Goal: Register for event/course

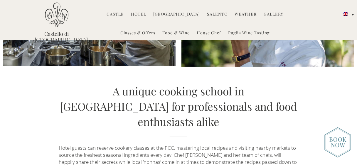
scroll to position [422, 0]
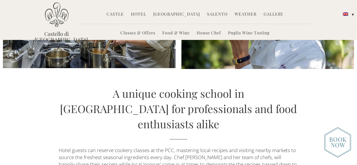
click at [172, 13] on link "[GEOGRAPHIC_DATA]" at bounding box center [176, 14] width 47 height 7
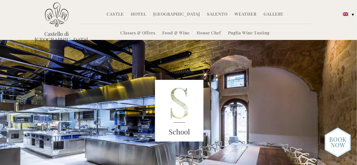
click at [147, 34] on link "Classes & Offers" at bounding box center [137, 33] width 35 height 7
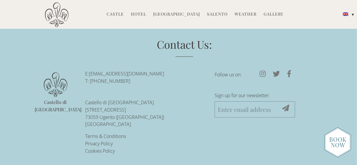
scroll to position [1216, 0]
